Goal: Browse casually

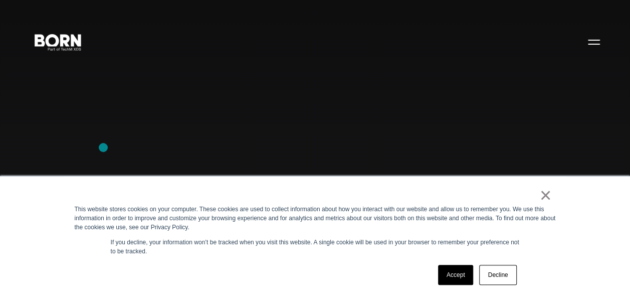
click at [103, 147] on div "Combining creative, content, and commerce to drive change. Imagine, build, and …" at bounding box center [315, 149] width 630 height 298
click at [548, 196] on link "×" at bounding box center [545, 194] width 12 height 9
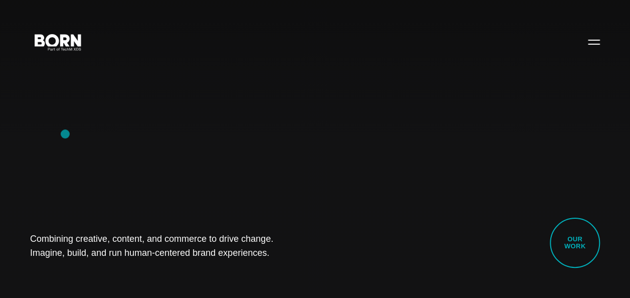
click at [67, 134] on div "Combining creative, content, and commerce to drive change. Imagine, build, and …" at bounding box center [315, 149] width 630 height 298
click at [99, 140] on div "Combining creative, content, and commerce to drive change. Imagine, build, and …" at bounding box center [315, 149] width 630 height 298
click at [84, 171] on div "Combining creative, content, and commerce to drive change. Imagine, build, and …" at bounding box center [315, 149] width 630 height 298
click at [206, 118] on div "Combining creative, content, and commerce to drive change. Imagine, build, and …" at bounding box center [315, 149] width 630 height 298
click at [34, 122] on div "Combining creative, content, and commerce to drive change. Imagine, build, and …" at bounding box center [315, 149] width 630 height 298
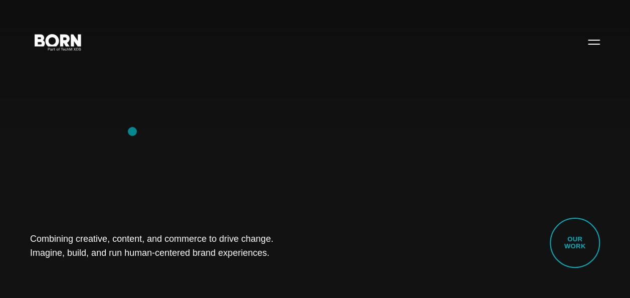
click at [132, 131] on div "Combining creative, content, and commerce to drive change. Imagine, build, and …" at bounding box center [315, 149] width 630 height 298
click at [58, 126] on div "Combining creative, content, and commerce to drive change. Imagine, build, and …" at bounding box center [315, 149] width 630 height 298
